Goal: Ask a question: Seek information or help from site administrators or community

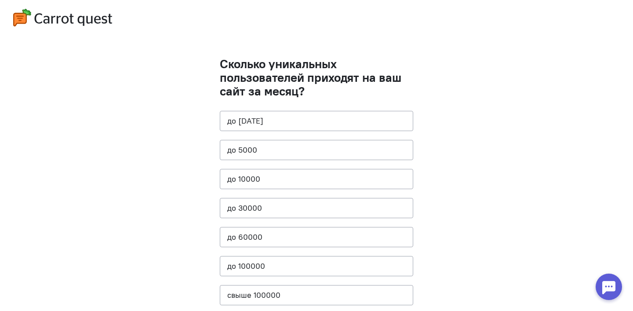
click at [261, 131] on cq-question "Сколько уникальных пользователей приходят на ваш сайт за месяц? до [DATE] до 50…" at bounding box center [316, 185] width 193 height 257
click at [261, 124] on button "до [DATE]" at bounding box center [316, 121] width 193 height 20
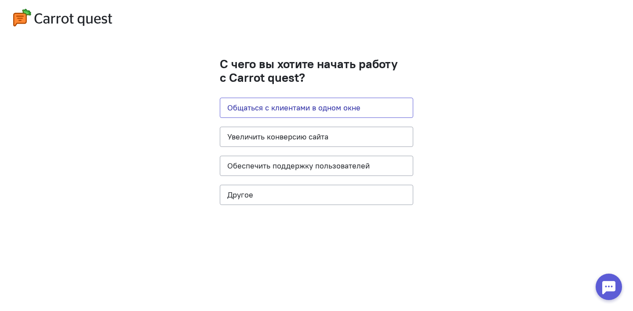
click at [269, 100] on button "Общаться с клиентами в одном окне" at bounding box center [316, 108] width 193 height 20
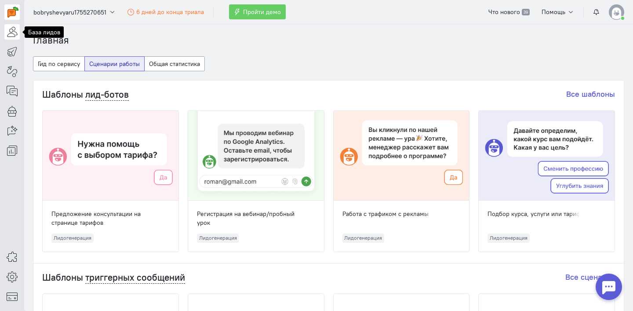
click at [16, 32] on icon at bounding box center [12, 31] width 11 height 11
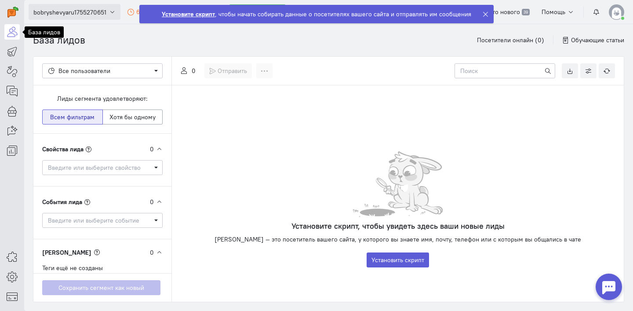
click at [89, 11] on span "bobryshevyaru1755270651" at bounding box center [69, 12] width 73 height 9
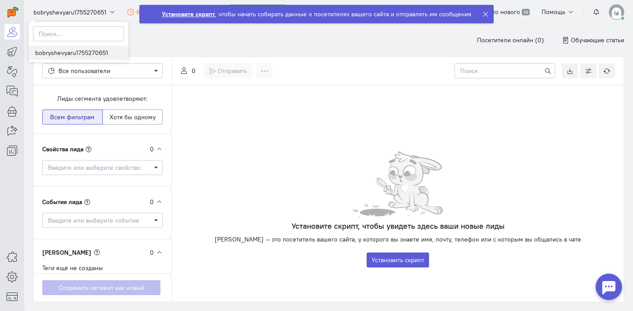
click at [80, 48] on link "bobryshevyaru1755270651" at bounding box center [79, 53] width 100 height 14
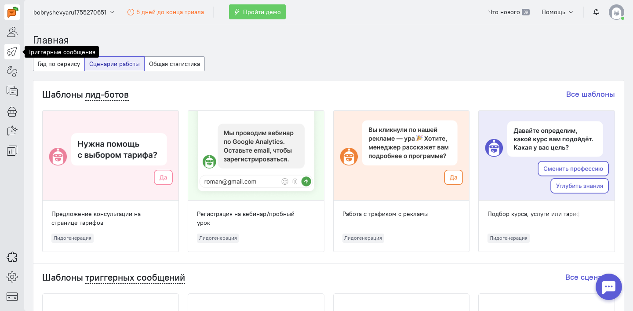
click at [18, 46] on link at bounding box center [11, 51] width 15 height 15
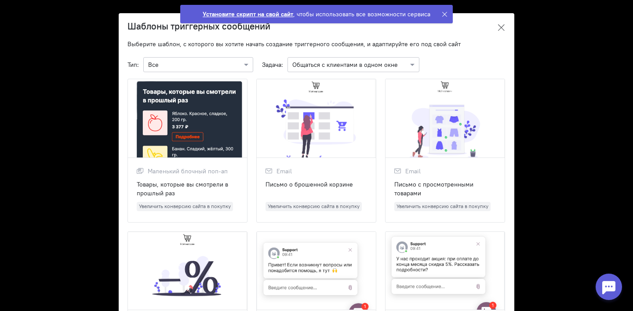
click at [499, 24] on icon at bounding box center [501, 27] width 9 height 9
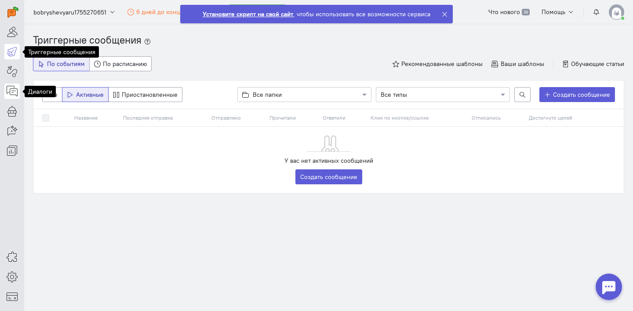
click at [11, 98] on link at bounding box center [11, 91] width 15 height 15
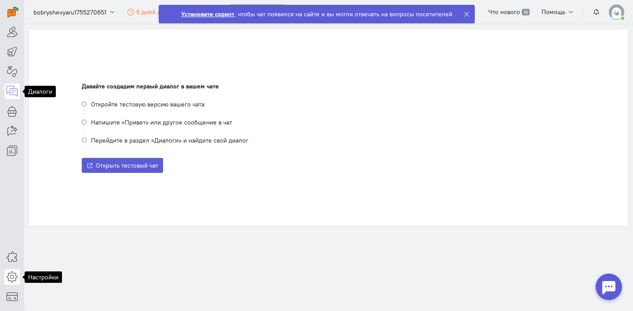
click at [7, 274] on icon at bounding box center [12, 276] width 11 height 11
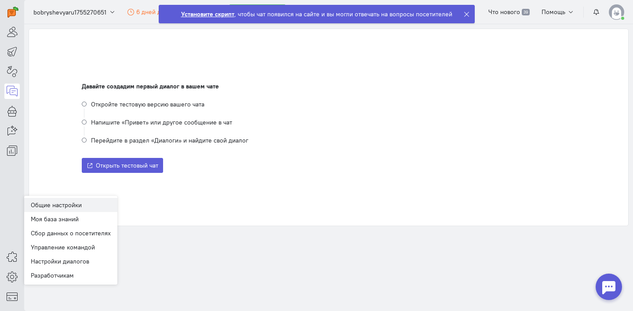
click at [48, 200] on link "Общие настройки" at bounding box center [70, 205] width 93 height 14
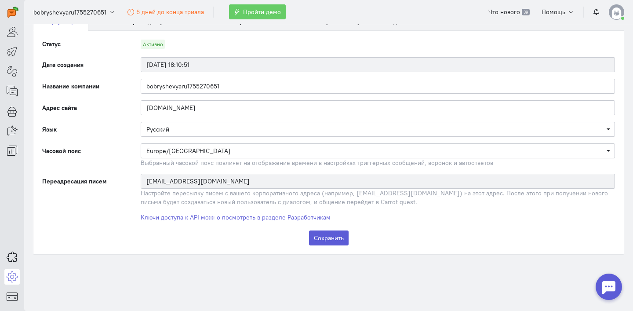
scroll to position [45, 0]
click at [622, 15] on img at bounding box center [616, 11] width 15 height 15
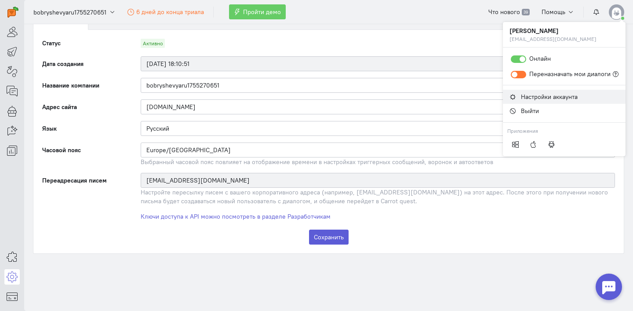
click at [551, 100] on span "Настройки аккаунта" at bounding box center [549, 97] width 57 height 8
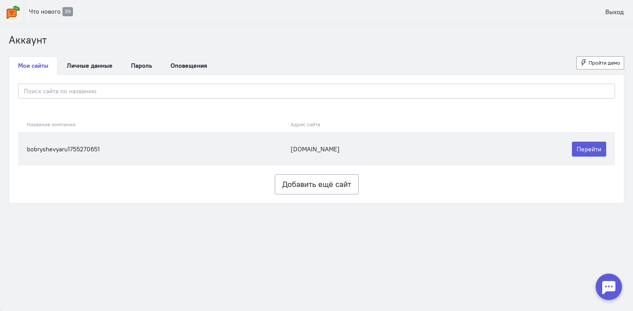
click at [284, 141] on td "bobryshevyaru1755270651" at bounding box center [152, 148] width 268 height 33
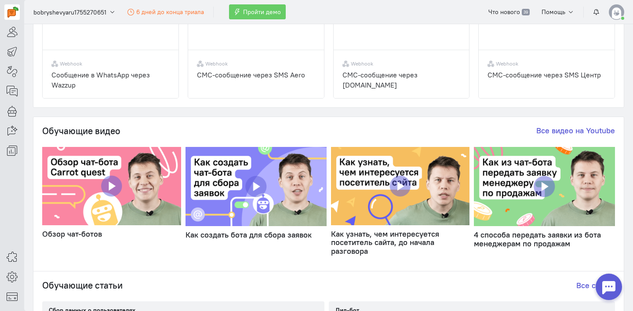
scroll to position [511, 0]
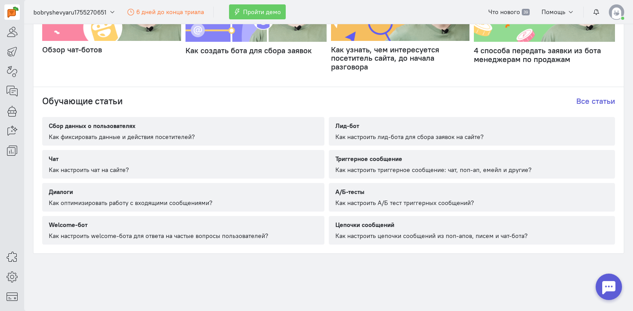
click at [616, 12] on img at bounding box center [616, 11] width 15 height 15
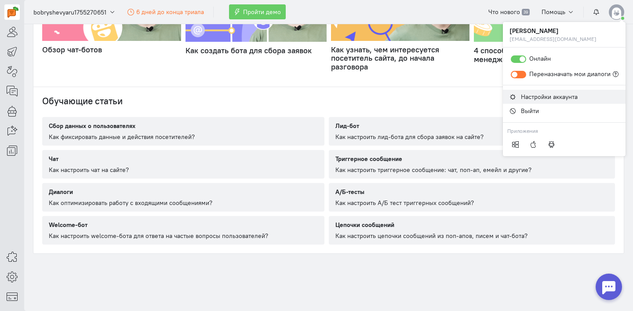
click at [543, 98] on span "Настройки аккаунта" at bounding box center [549, 97] width 57 height 8
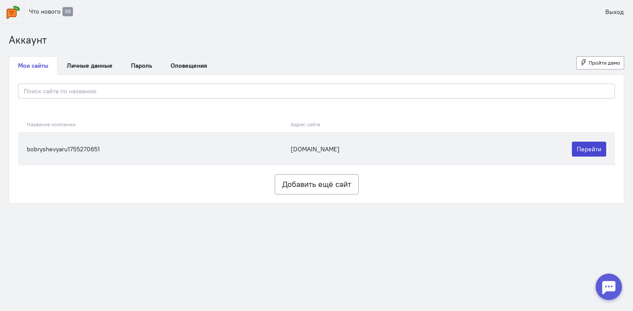
click at [591, 149] on link "Перейти" at bounding box center [589, 149] width 34 height 15
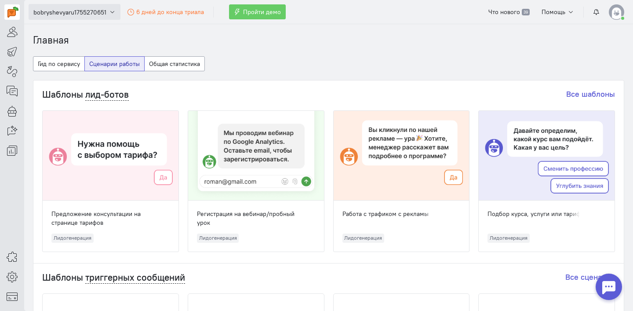
click at [55, 8] on span "bobryshevyaru1755270651" at bounding box center [69, 12] width 73 height 9
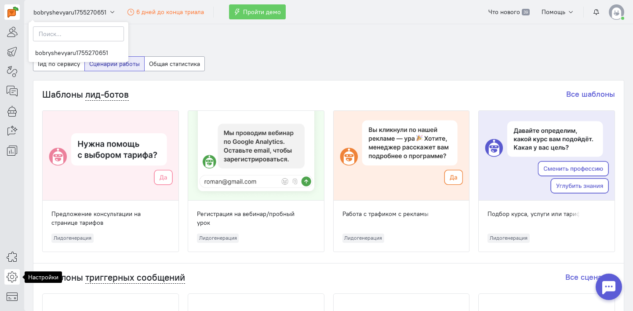
click at [11, 272] on icon at bounding box center [12, 276] width 11 height 11
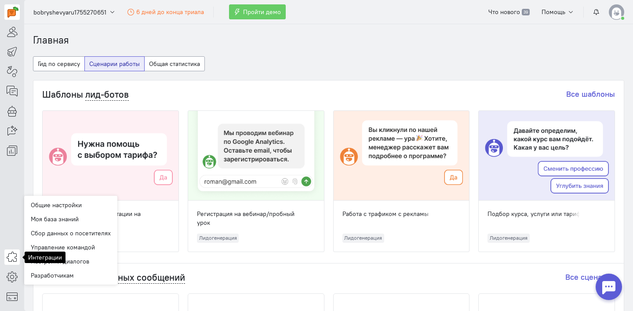
click at [15, 253] on icon at bounding box center [12, 256] width 11 height 11
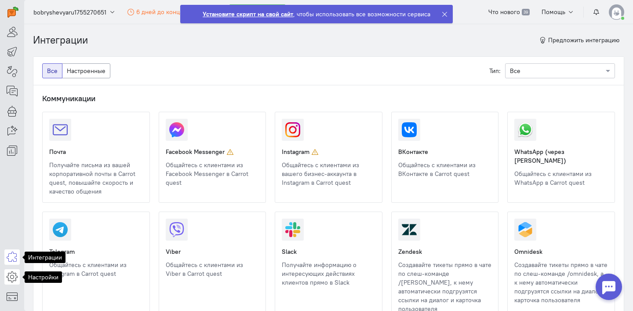
click at [7, 281] on icon at bounding box center [12, 276] width 11 height 11
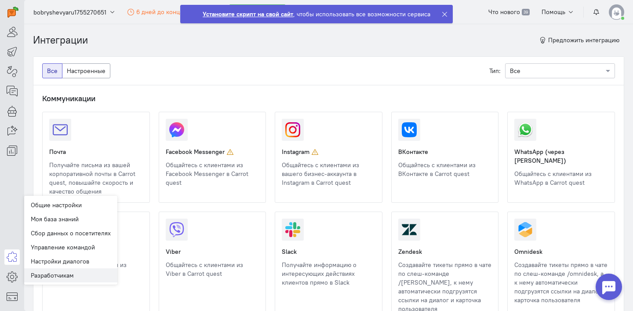
click at [54, 276] on link "Разработчикам" at bounding box center [70, 275] width 93 height 14
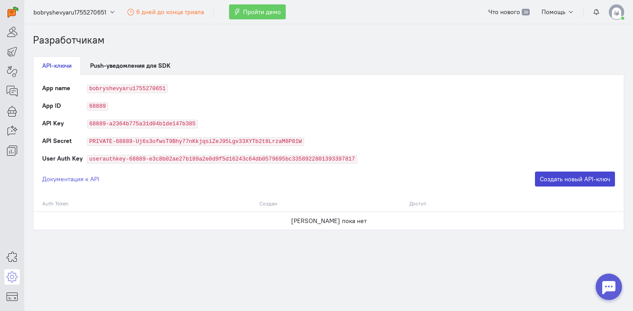
click at [579, 178] on button "Создать новый API-ключ" at bounding box center [575, 178] width 80 height 15
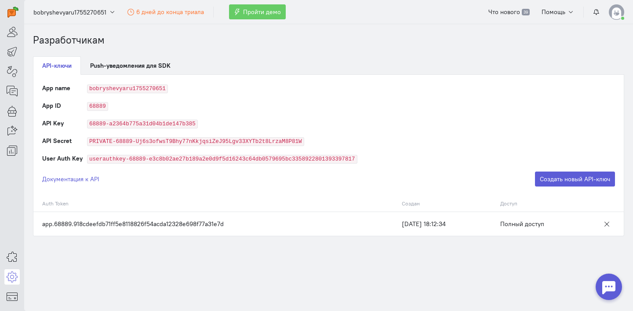
click at [619, 17] on img at bounding box center [616, 11] width 15 height 15
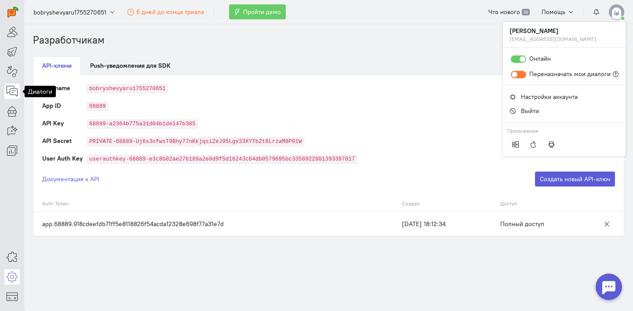
click at [9, 88] on icon at bounding box center [12, 91] width 11 height 11
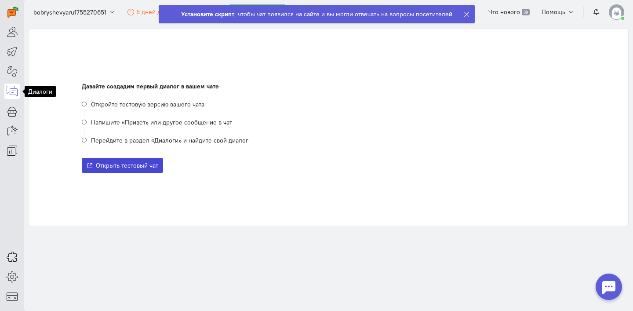
click at [98, 163] on span "Открыть тестовый чат" at bounding box center [127, 165] width 62 height 8
click at [199, 11] on strong "Установите скрипт" at bounding box center [207, 14] width 53 height 8
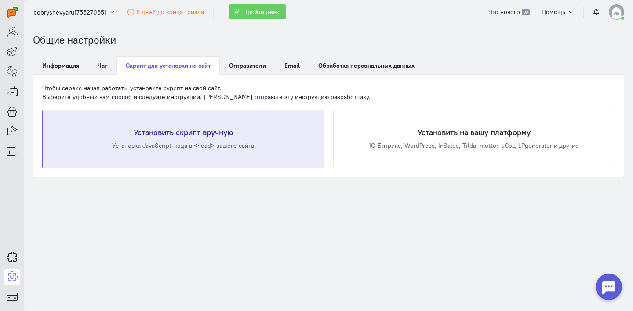
click at [213, 148] on div "Установка JavaScript-кода в <head> вашего сайта" at bounding box center [183, 145] width 246 height 9
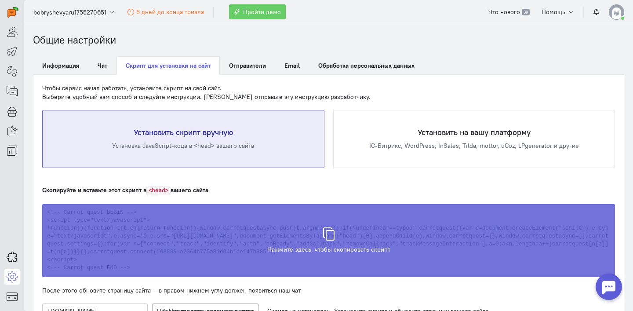
click at [308, 237] on div "Скрипт скопирован в буфер обмена" at bounding box center [328, 236] width 573 height 73
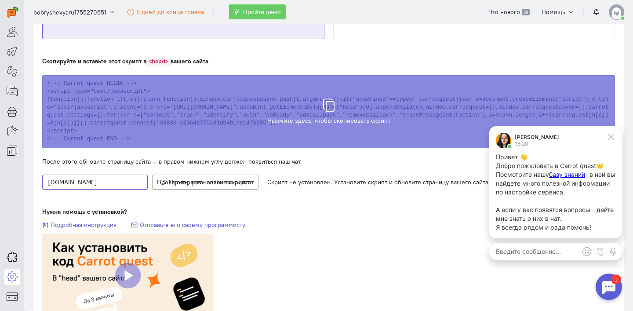
click at [125, 182] on input "[DOMAIN_NAME]" at bounding box center [95, 182] width 106 height 15
type input "[DOMAIN_NAME][URL]"
click at [184, 193] on div "Скопируйте и вставьте этот скрипт в <head> вашего сайта Нажмите здесь, чтобы ск…" at bounding box center [328, 187] width 573 height 261
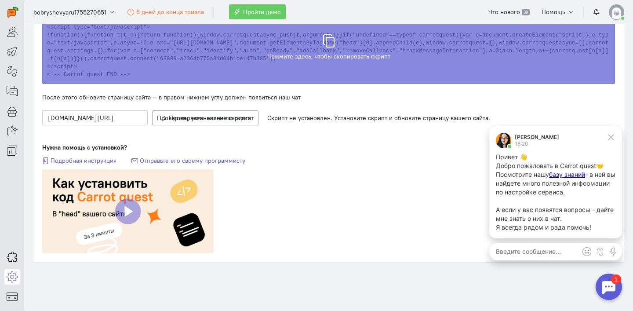
scroll to position [201, 0]
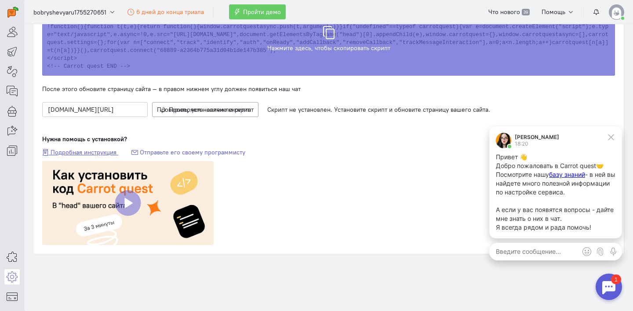
click at [113, 153] on span "Подробная инструкция" at bounding box center [84, 152] width 66 height 8
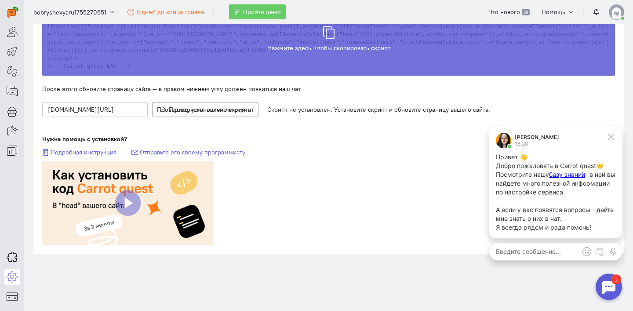
click at [233, 58] on div "Скрипт скопирован в буфер обмена" at bounding box center [328, 34] width 573 height 73
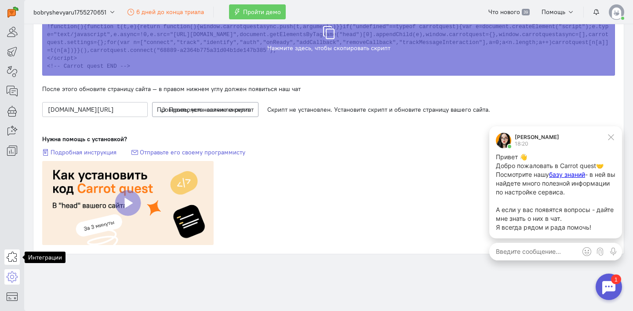
click at [11, 258] on icon at bounding box center [12, 256] width 11 height 11
click at [11, 284] on link at bounding box center [11, 276] width 15 height 15
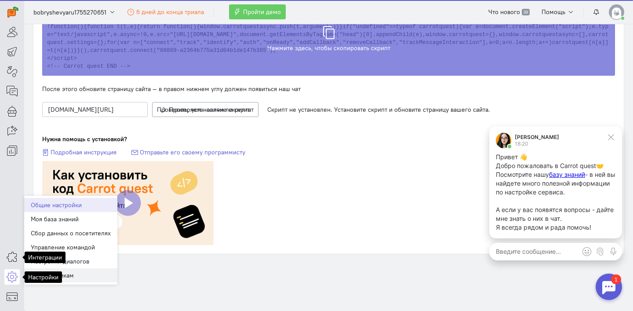
click at [76, 276] on link "Разработчикам" at bounding box center [70, 275] width 93 height 14
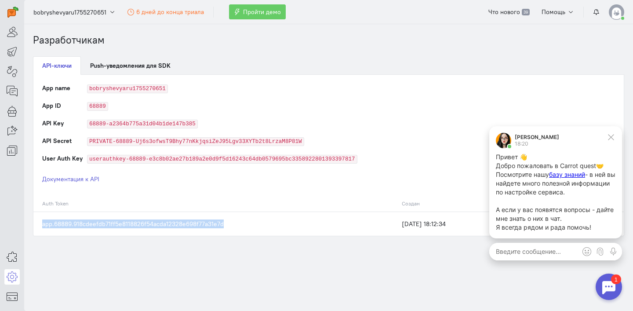
drag, startPoint x: 43, startPoint y: 225, endPoint x: 227, endPoint y: 225, distance: 184.6
click at [227, 225] on td "app.68889.918cdeefdb71ff5e8118826f54acda12328e698f77a31e7d" at bounding box center [215, 223] width 364 height 24
copy td "app.68889.918cdeefdb71ff5e8118826f54acda12328e698f77a31e7d"
click at [617, 13] on img at bounding box center [616, 11] width 15 height 15
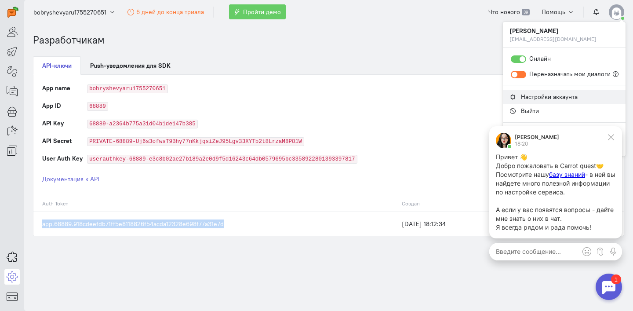
click at [535, 93] on span "Настройки аккаунта" at bounding box center [549, 97] width 57 height 8
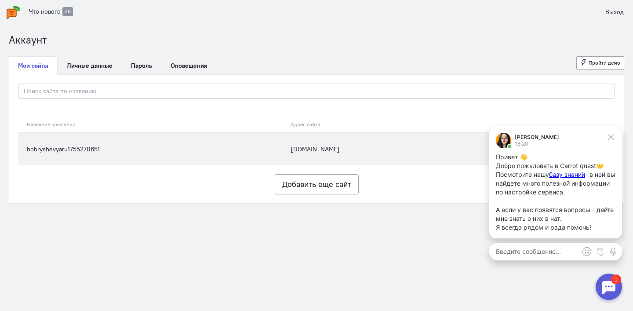
click at [99, 155] on td "bobryshevyaru1755270651" at bounding box center [152, 148] width 268 height 33
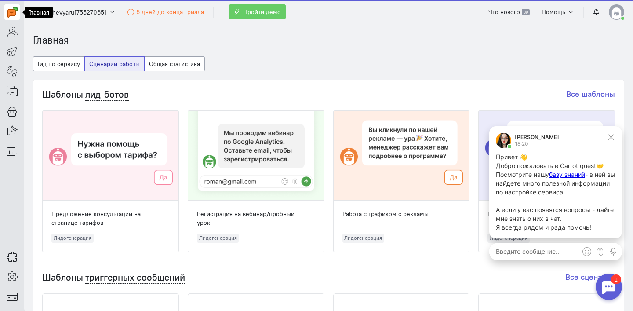
click at [11, 8] on img at bounding box center [12, 12] width 11 height 11
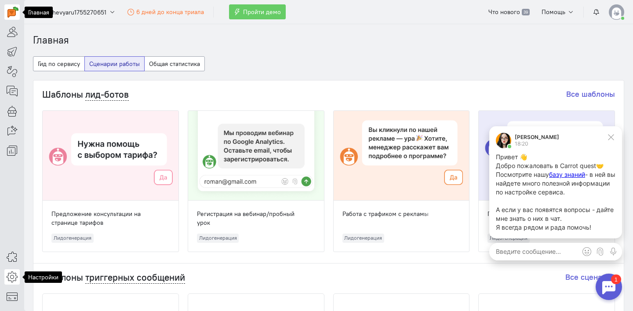
click at [17, 274] on icon at bounding box center [12, 276] width 11 height 11
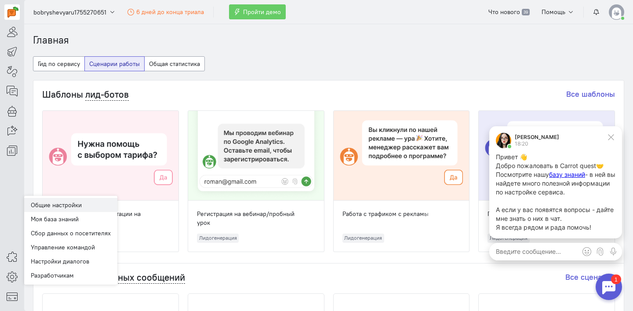
click at [69, 211] on link "Общие настройки" at bounding box center [70, 205] width 93 height 14
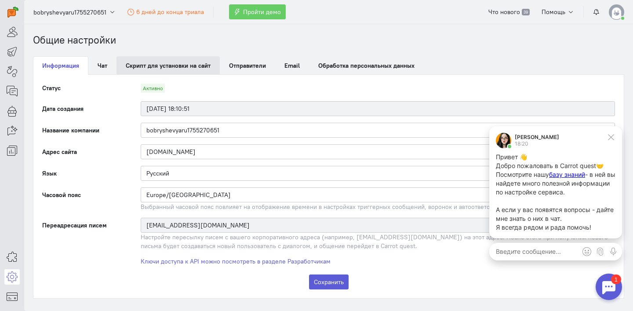
click at [211, 69] on link "Скрипт для установки на сайт" at bounding box center [168, 65] width 103 height 18
click at [202, 66] on link "Скрипт для установки на сайт" at bounding box center [168, 65] width 103 height 18
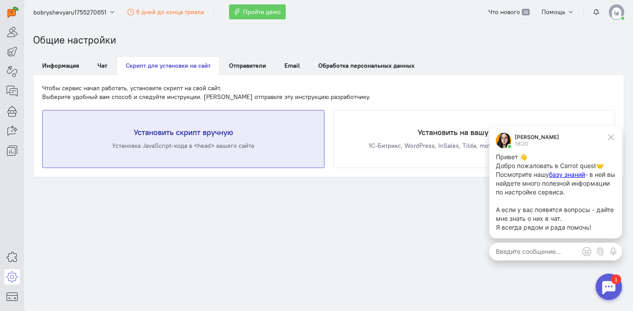
click at [254, 135] on h4 "Установить скрипт вручную" at bounding box center [183, 132] width 246 height 9
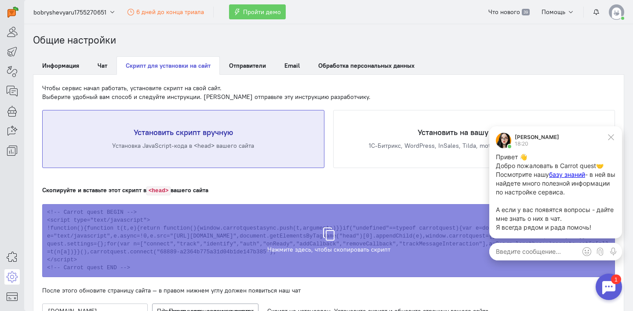
scroll to position [173, 0]
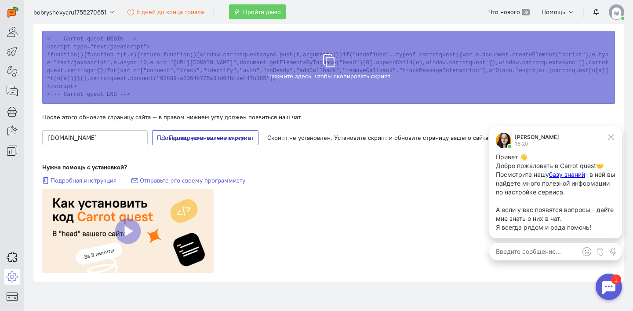
click at [217, 135] on span "Проверяем наличие скрипта" at bounding box center [210, 138] width 82 height 8
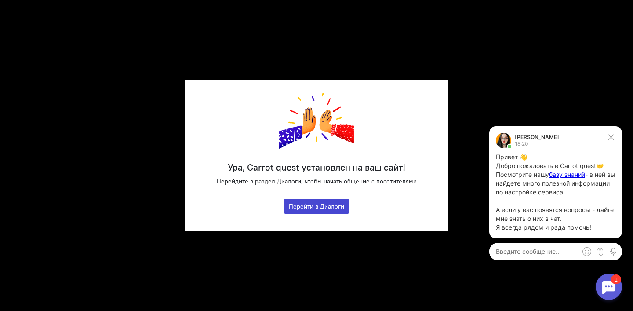
click at [332, 205] on button "Перейти в Диалоги" at bounding box center [316, 206] width 65 height 15
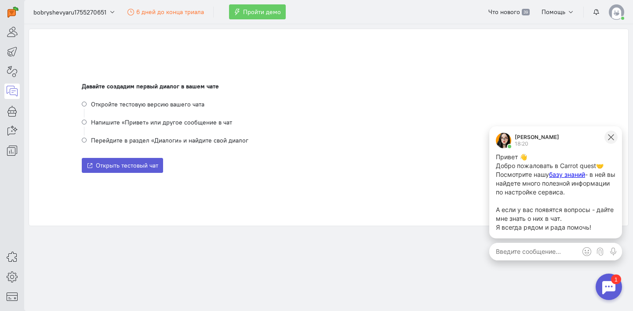
click at [612, 141] on button at bounding box center [611, 137] width 13 height 13
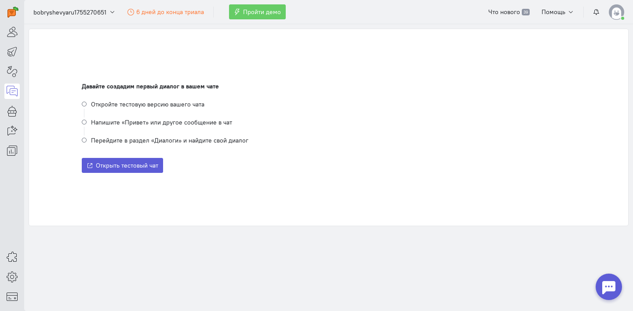
click at [609, 281] on div at bounding box center [609, 286] width 26 height 26
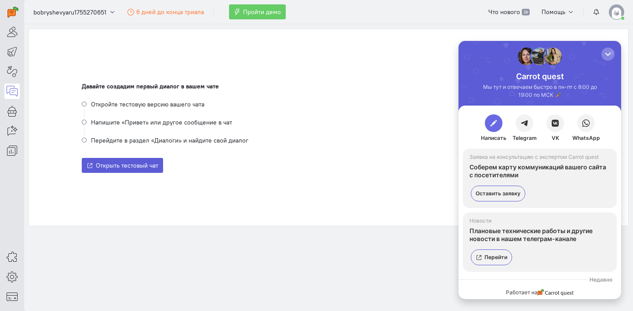
click at [493, 128] on button "button" at bounding box center [494, 123] width 18 height 18
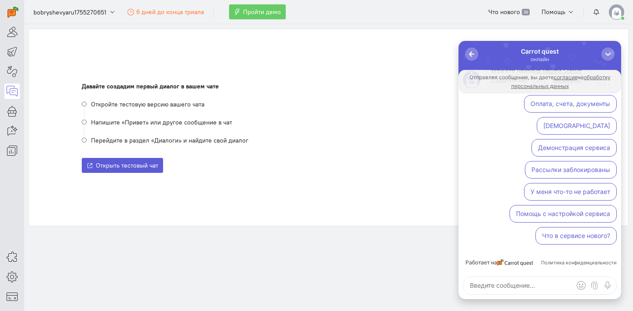
click at [507, 285] on textarea at bounding box center [539, 286] width 153 height 18
type textarea "P"
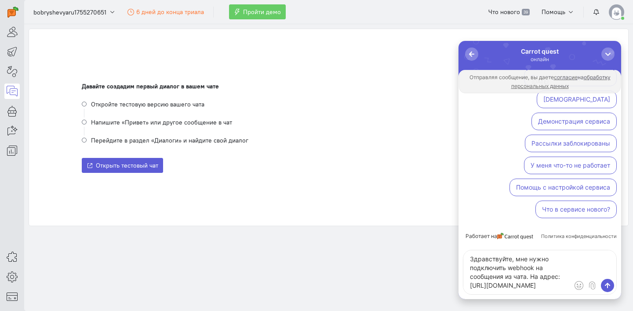
scroll to position [12, 0]
type textarea "Здравствуйте, мне нужно подключить webhook на сообщения из чата. На адрес: [URL…"
click at [608, 287] on span "submit" at bounding box center [607, 285] width 9 height 9
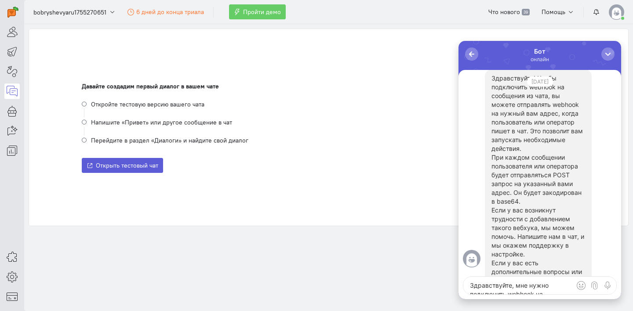
scroll to position [0, 0]
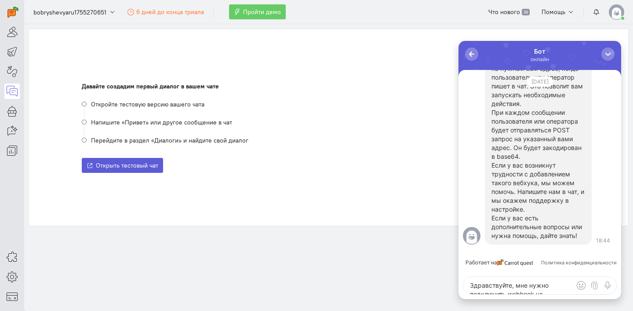
click at [523, 288] on textarea "Здравствуйте, мне нужно подключить webhook на сообщения из чата. На адрес: [URL…" at bounding box center [539, 286] width 153 height 18
type textarea "Помогите"
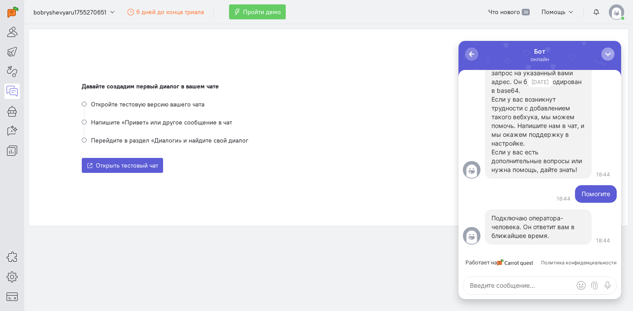
click at [605, 56] on div "button" at bounding box center [608, 54] width 9 height 9
